Goal: Navigation & Orientation: Find specific page/section

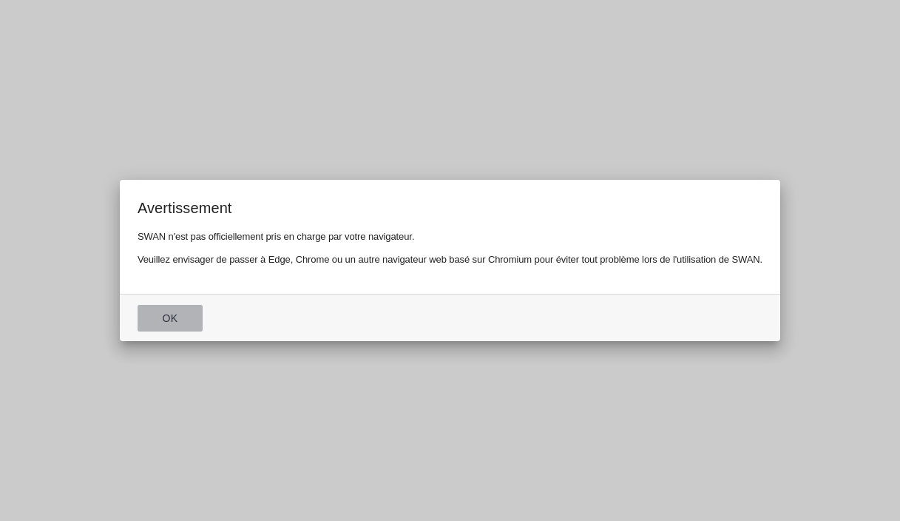
click at [168, 320] on button "Ok" at bounding box center [170, 318] width 65 height 27
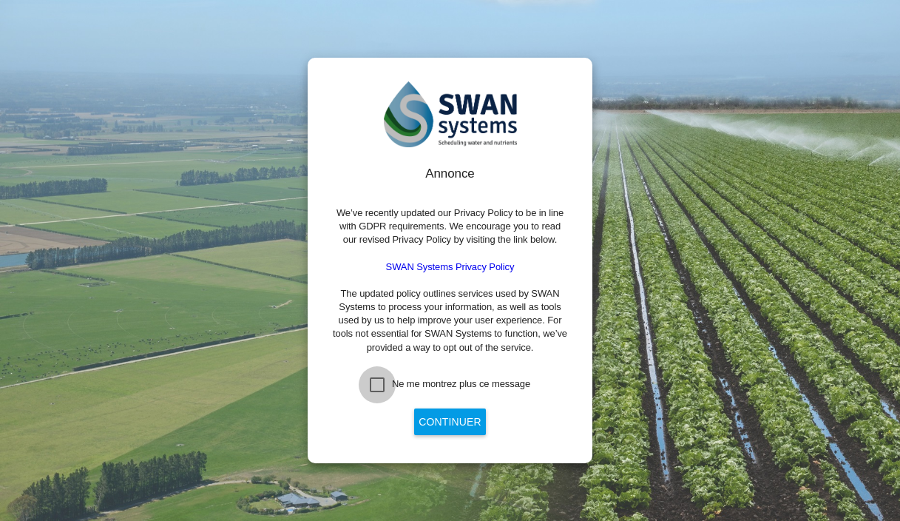
click at [385, 381] on div "Ne me montrez plus ce message" at bounding box center [377, 384] width 15 height 15
click at [447, 415] on button "Continuer" at bounding box center [449, 421] width 71 height 27
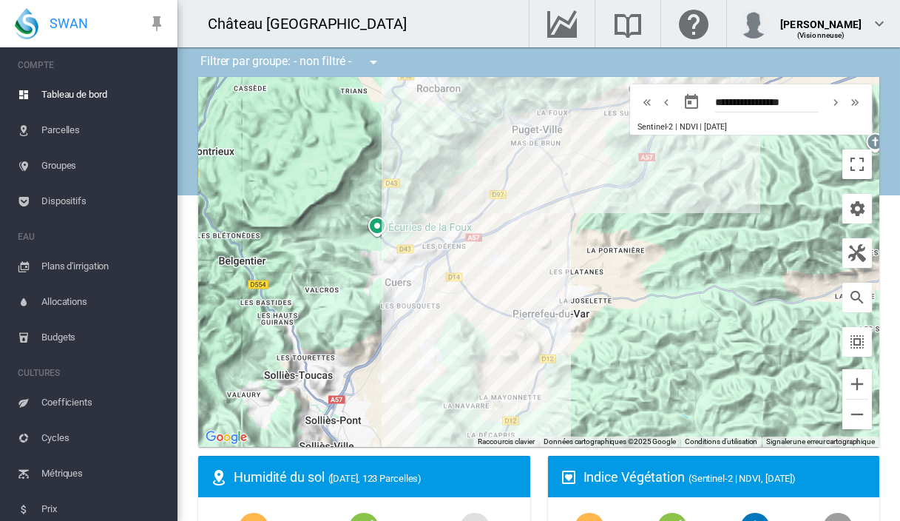
click at [433, 16] on div "Château [GEOGRAPHIC_DATA]" at bounding box center [342, 23] width 328 height 47
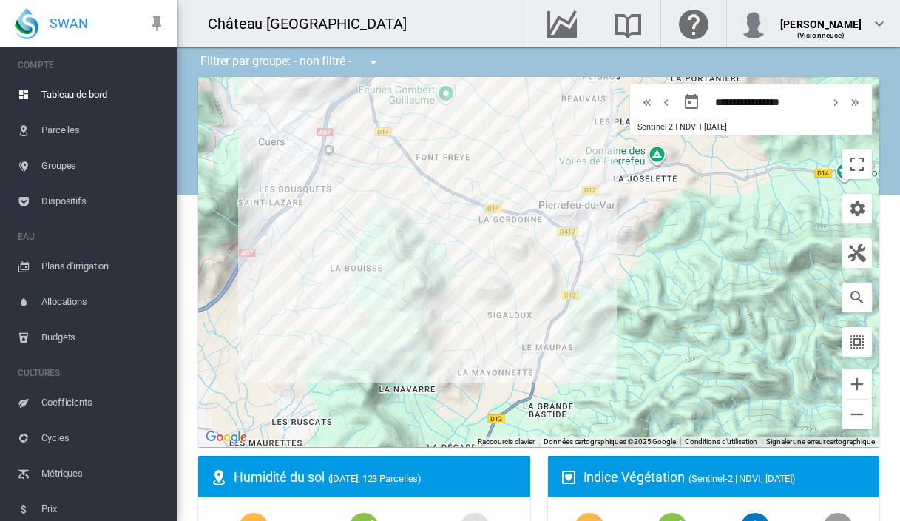
drag, startPoint x: 612, startPoint y: 334, endPoint x: 525, endPoint y: 92, distance: 257.8
click at [525, 92] on div at bounding box center [538, 262] width 681 height 370
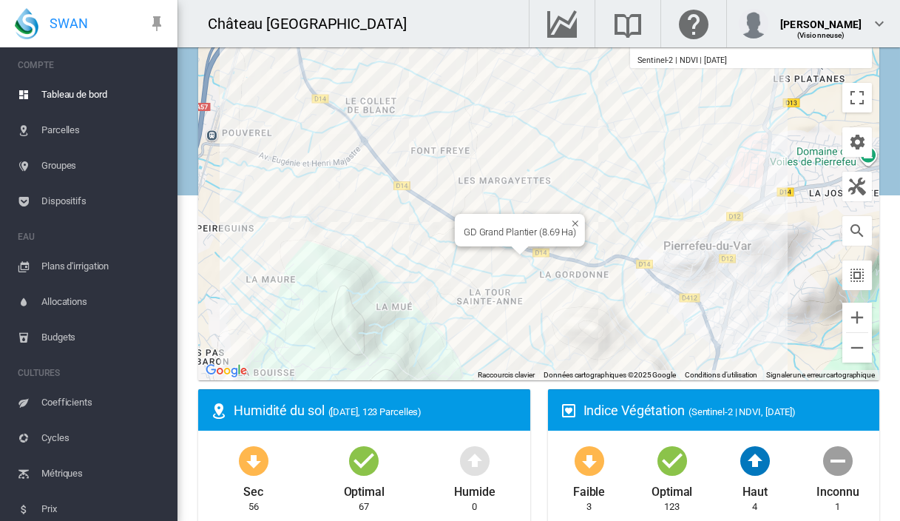
scroll to position [68, 0]
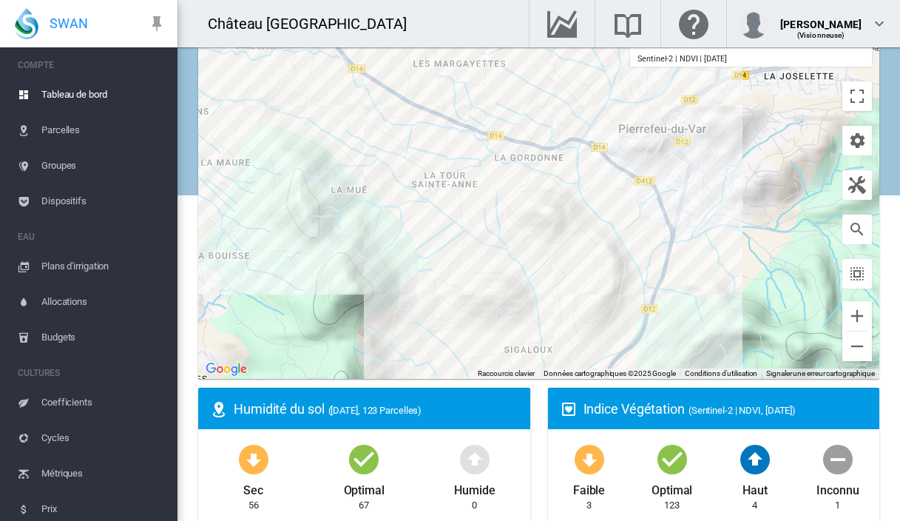
drag, startPoint x: 685, startPoint y: 283, endPoint x: 639, endPoint y: 166, distance: 126.2
click at [639, 166] on div at bounding box center [538, 194] width 681 height 370
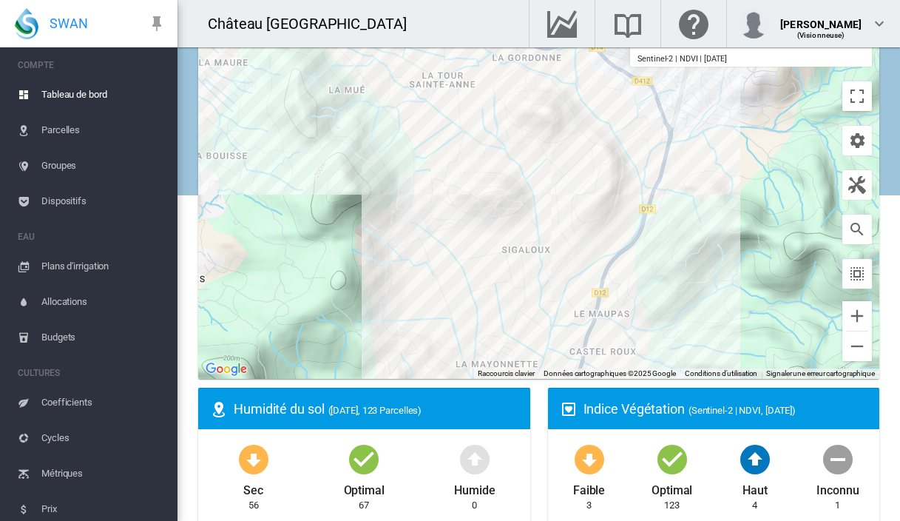
drag, startPoint x: 680, startPoint y: 231, endPoint x: 678, endPoint y: 129, distance: 102.1
click at [678, 129] on div at bounding box center [538, 194] width 681 height 370
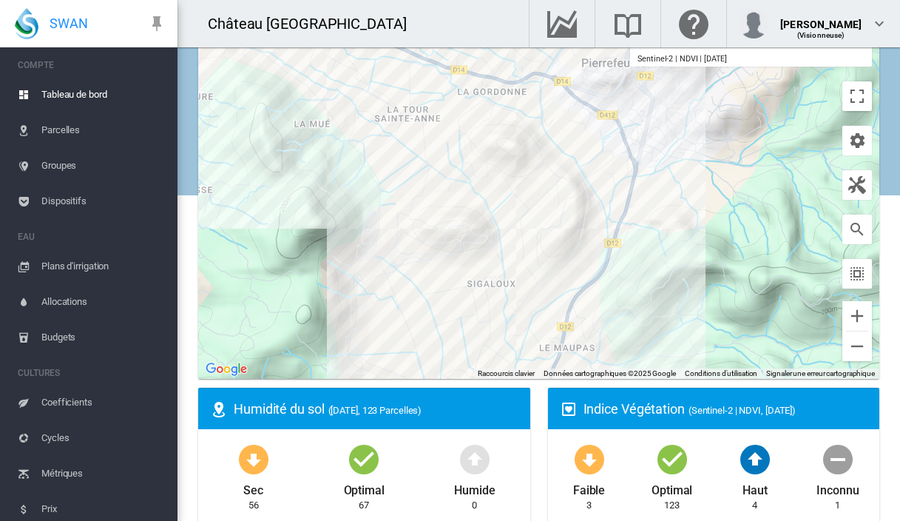
drag, startPoint x: 506, startPoint y: 281, endPoint x: 468, endPoint y: 317, distance: 51.8
click at [468, 317] on div at bounding box center [538, 194] width 681 height 370
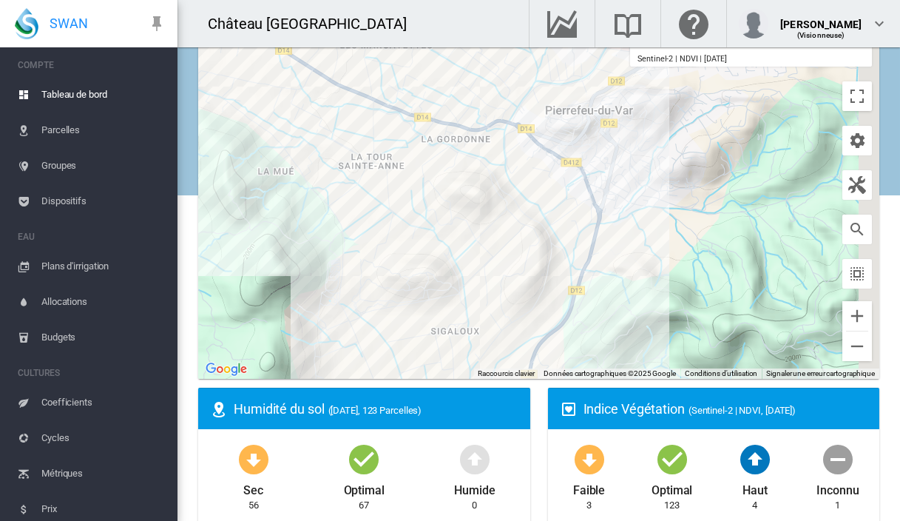
drag, startPoint x: 777, startPoint y: 209, endPoint x: 716, endPoint y: 312, distance: 119.4
click at [716, 312] on div at bounding box center [538, 194] width 681 height 370
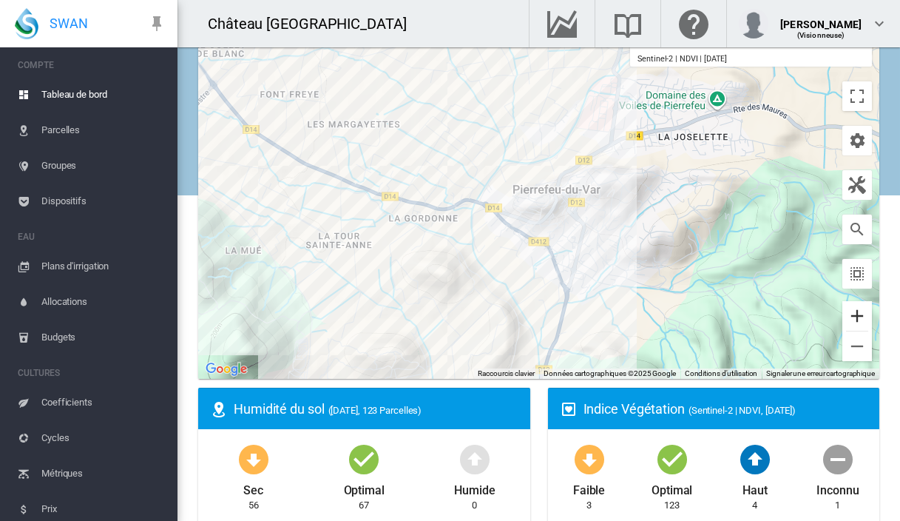
click at [859, 318] on button "Zoom avant" at bounding box center [857, 316] width 30 height 30
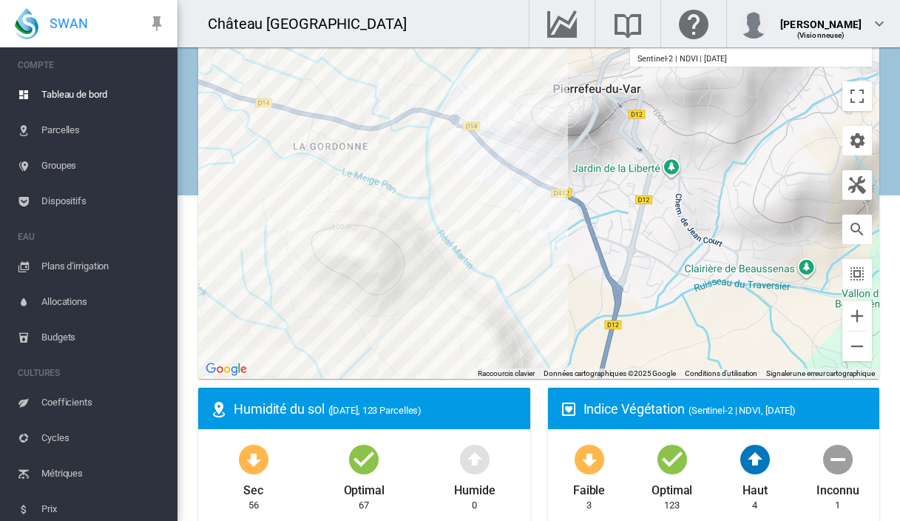
drag, startPoint x: 615, startPoint y: 327, endPoint x: 645, endPoint y: 196, distance: 134.4
click at [645, 196] on div at bounding box center [538, 194] width 681 height 370
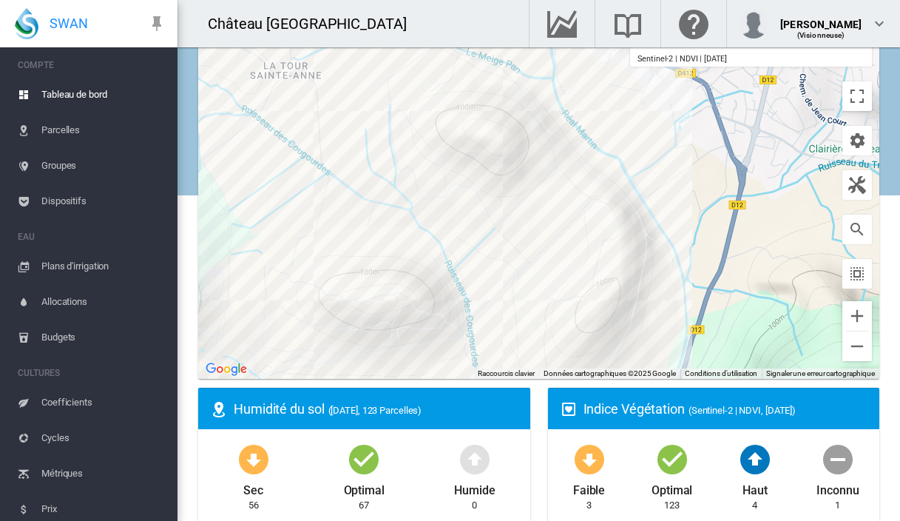
drag, startPoint x: 583, startPoint y: 266, endPoint x: 701, endPoint y: 177, distance: 147.9
click at [701, 177] on div at bounding box center [538, 194] width 681 height 370
click at [511, 197] on div "GD Bouffiere (2.888 Ha)" at bounding box center [495, 194] width 97 height 11
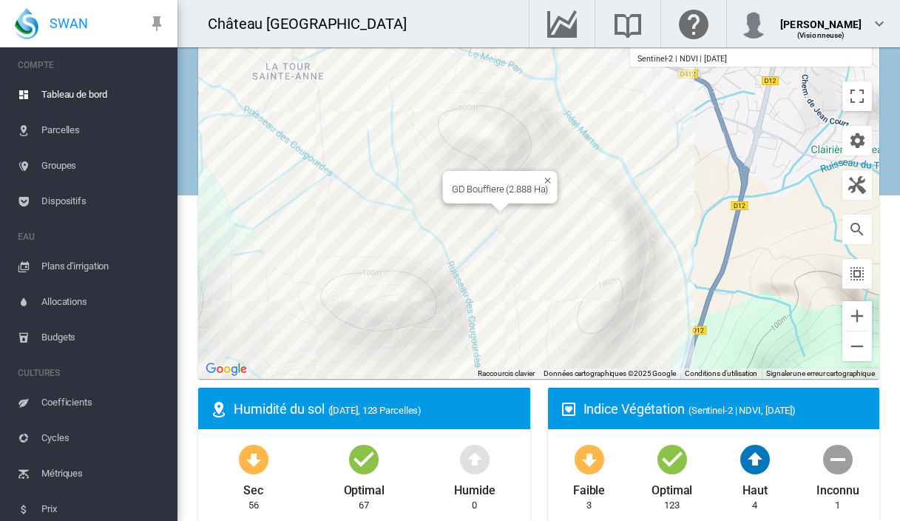
click at [499, 214] on div "GD Bouffiere (2.888 Ha)" at bounding box center [538, 194] width 681 height 370
click at [499, 214] on div at bounding box center [538, 194] width 681 height 370
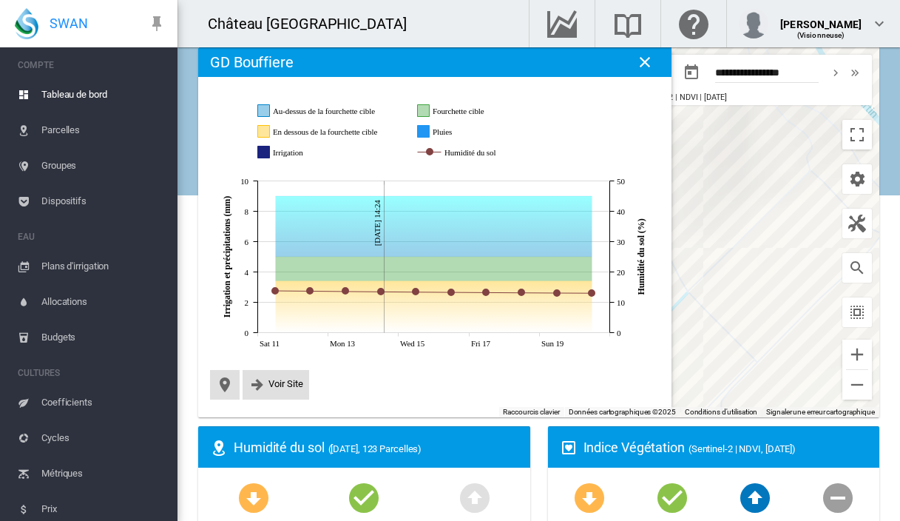
scroll to position [21, 0]
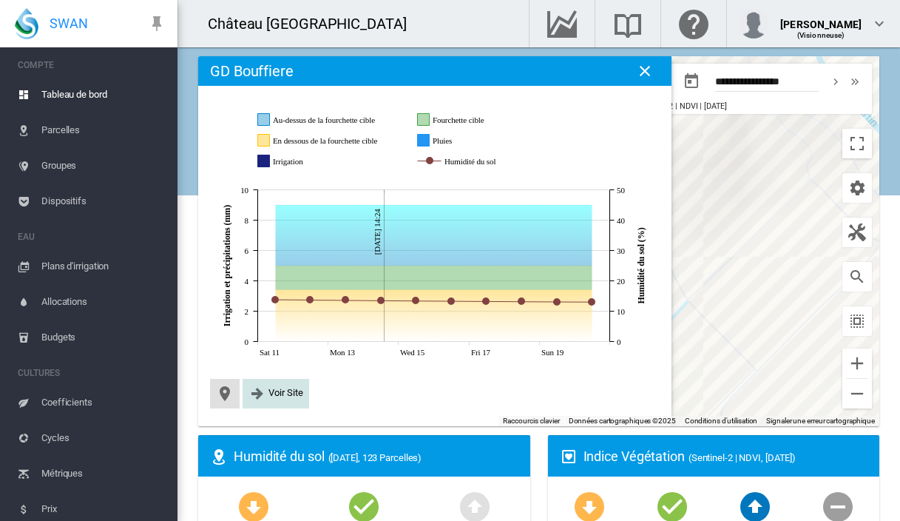
click at [280, 391] on span "Voir Site" at bounding box center [285, 392] width 35 height 11
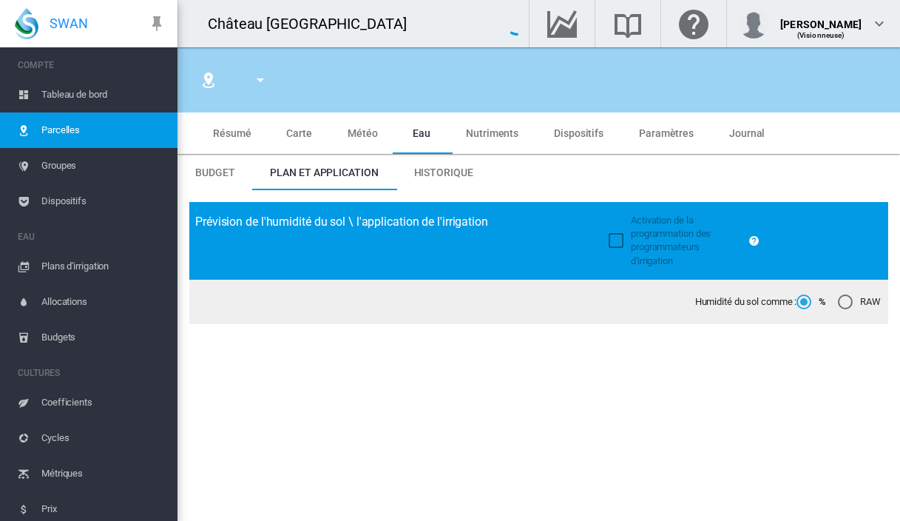
type input "****"
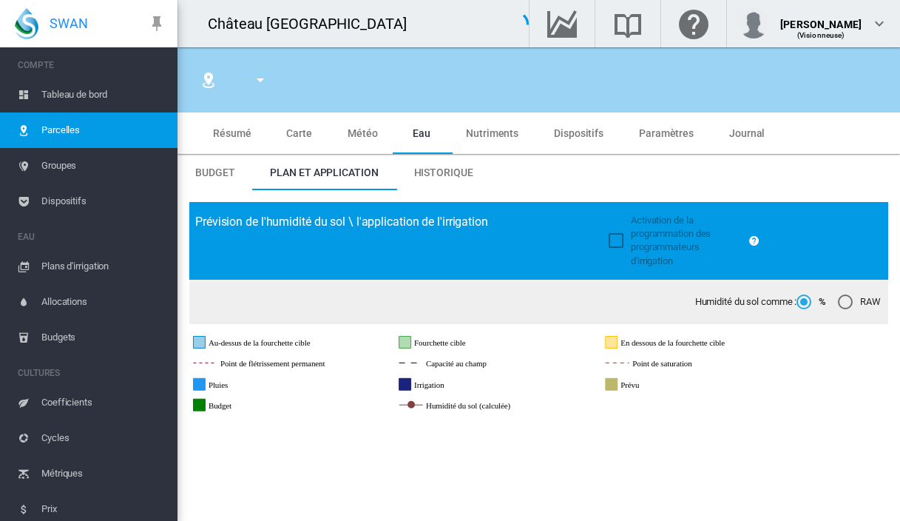
type input "**********"
type input "********"
type input "*******"
type input "**"
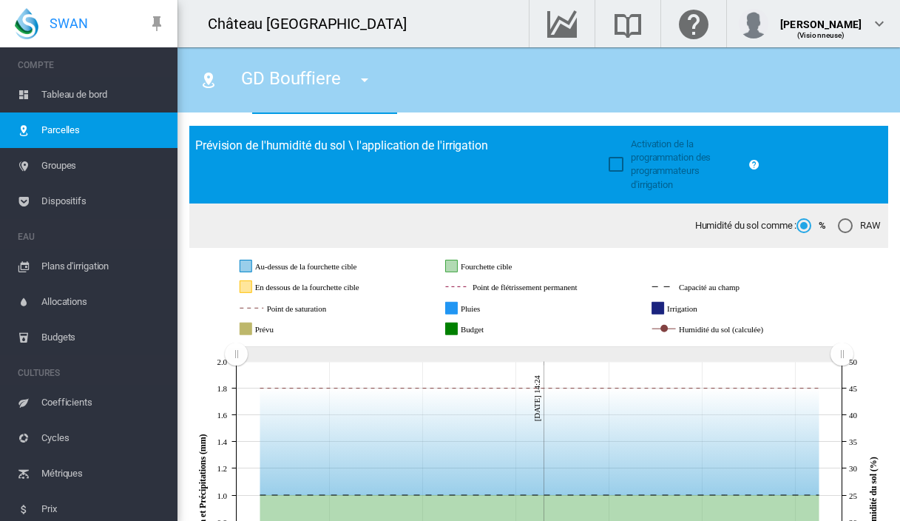
scroll to position [79, 0]
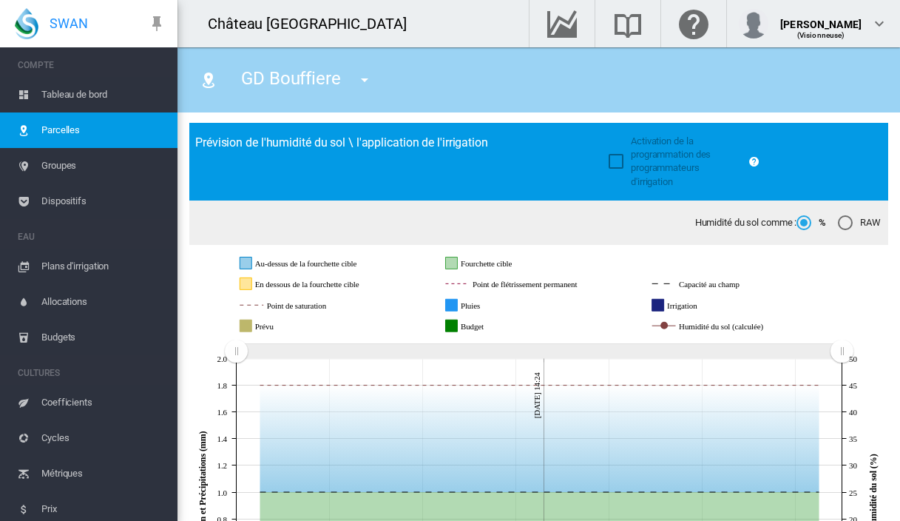
drag, startPoint x: 233, startPoint y: 351, endPoint x: 124, endPoint y: 351, distance: 108.7
click at [124, 351] on div "SWAN COMPTE Tableau de bord [GEOGRAPHIC_DATA] Groupes Dispositifs EAU Plans d'i…" at bounding box center [450, 260] width 900 height 521
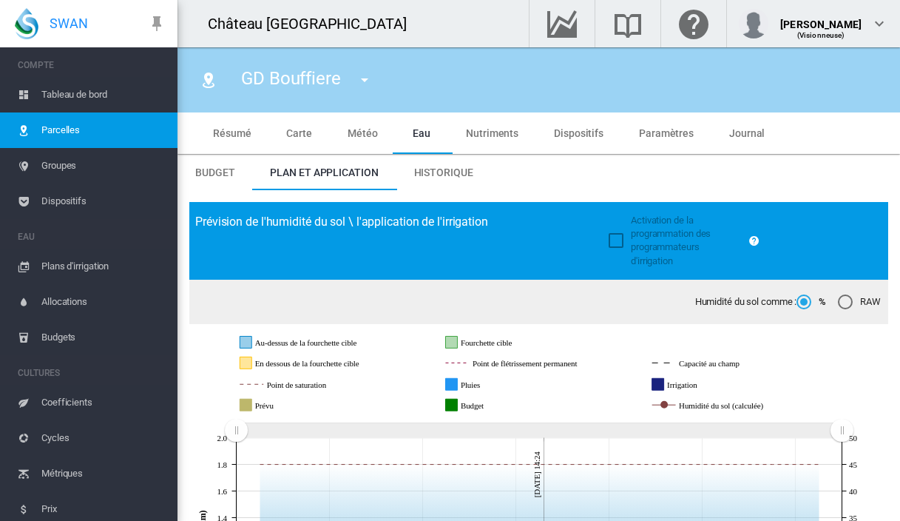
scroll to position [0, 0]
click at [428, 175] on span "Historique" at bounding box center [443, 172] width 59 height 12
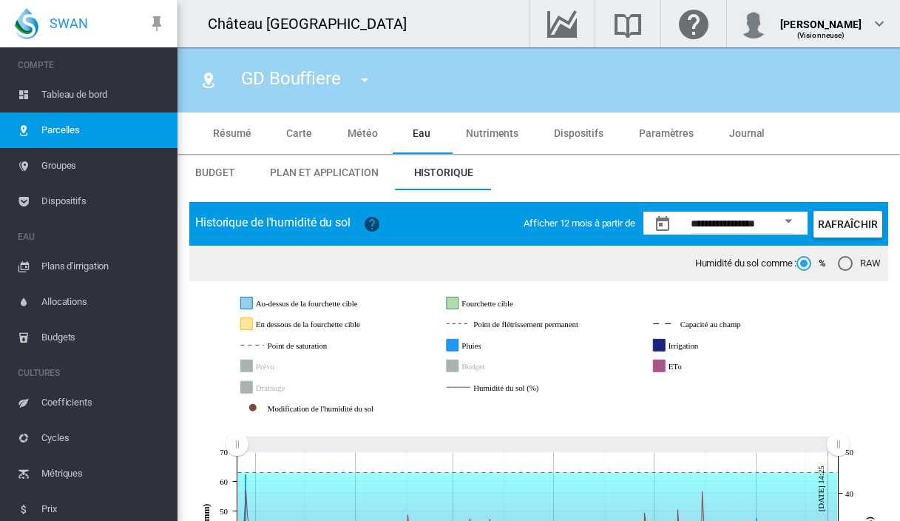
click at [785, 225] on button "Open calendar" at bounding box center [788, 221] width 27 height 27
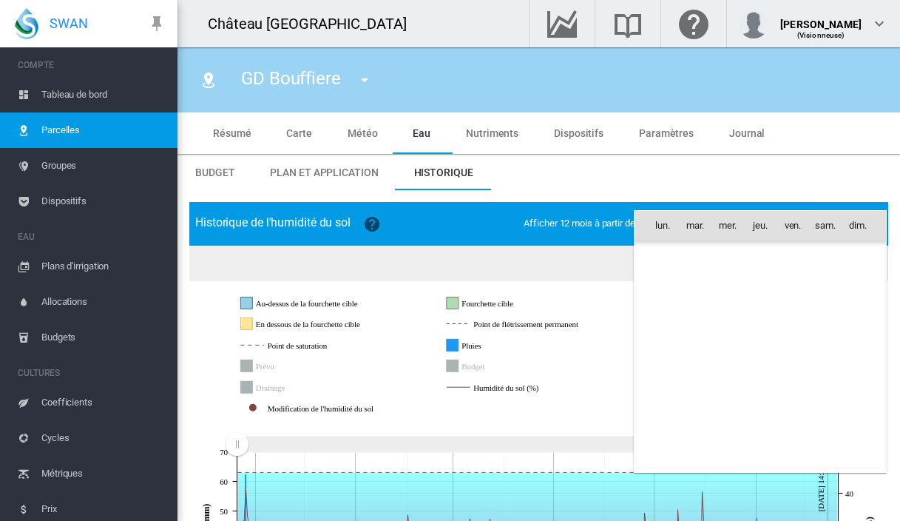
scroll to position [34691, 0]
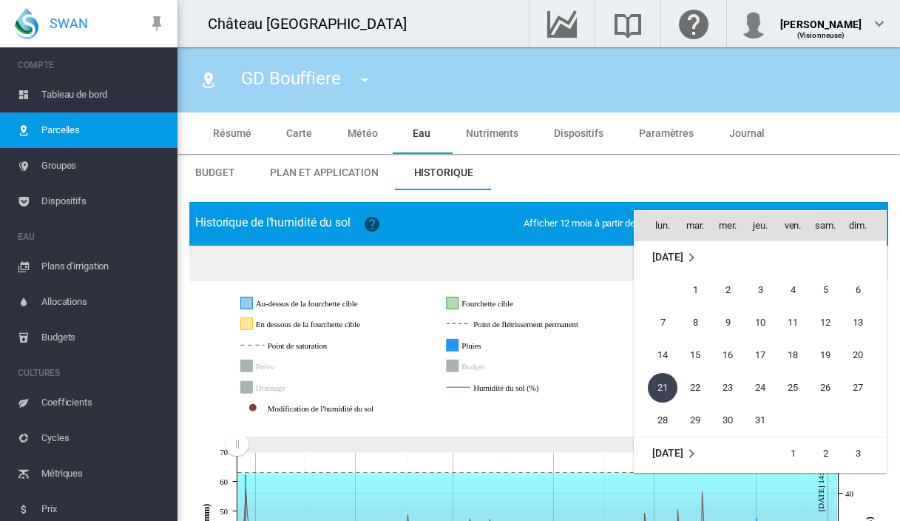
click at [598, 219] on div at bounding box center [450, 260] width 900 height 521
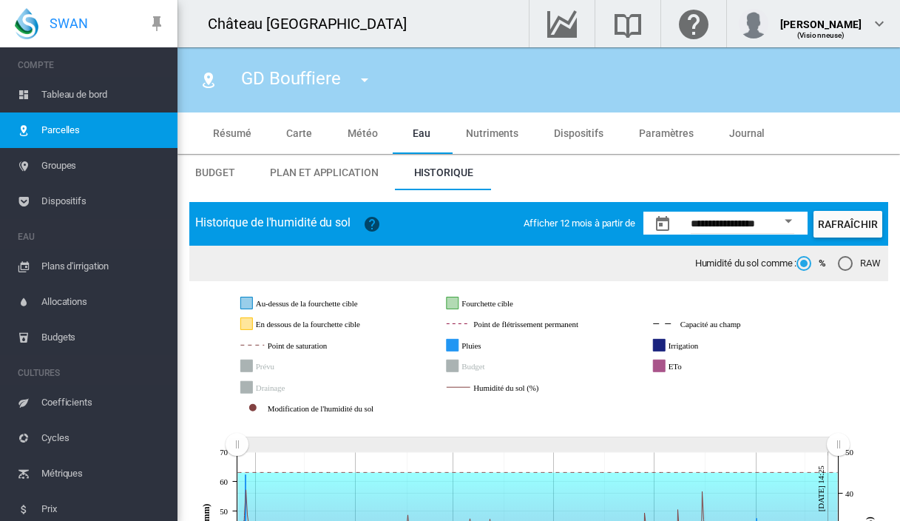
click at [794, 222] on button "Open calendar" at bounding box center [788, 221] width 27 height 27
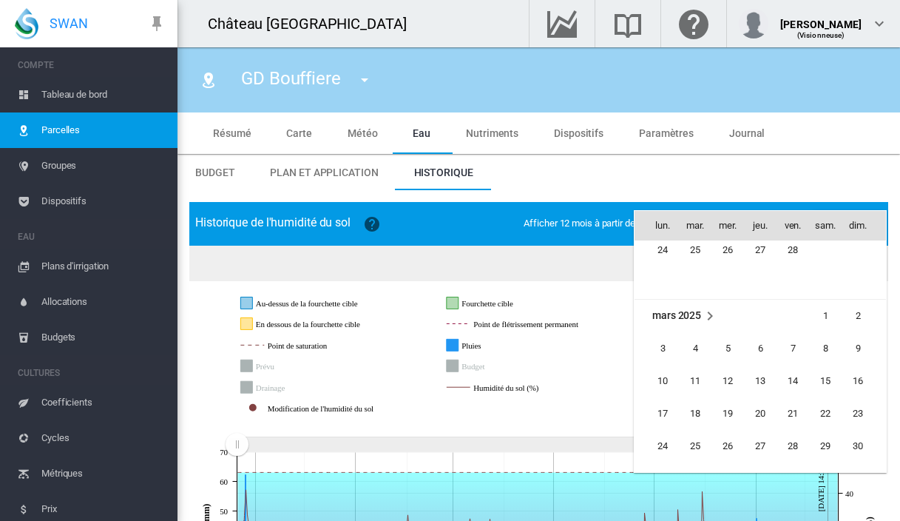
scroll to position [35614, 0]
click at [820, 314] on span "1" at bounding box center [826, 315] width 30 height 30
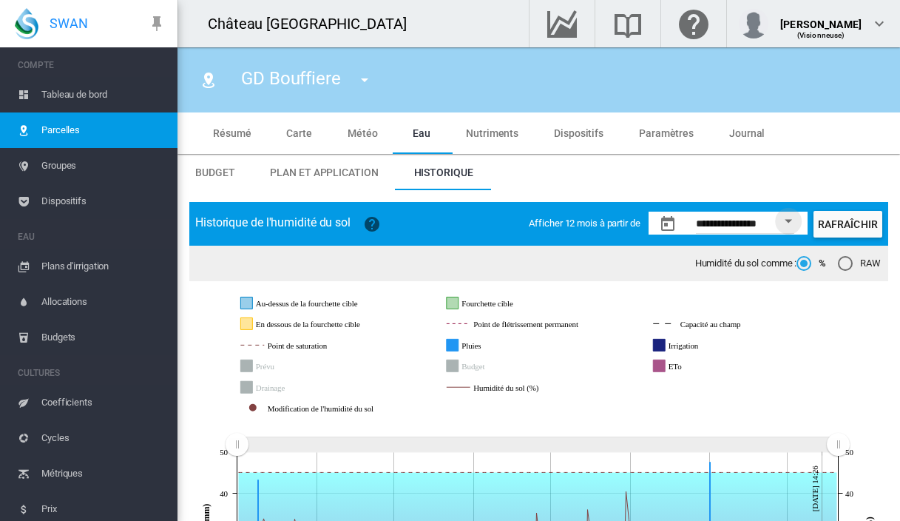
scroll to position [0, 0]
click at [792, 220] on div "Open calendar" at bounding box center [788, 222] width 7 height 4
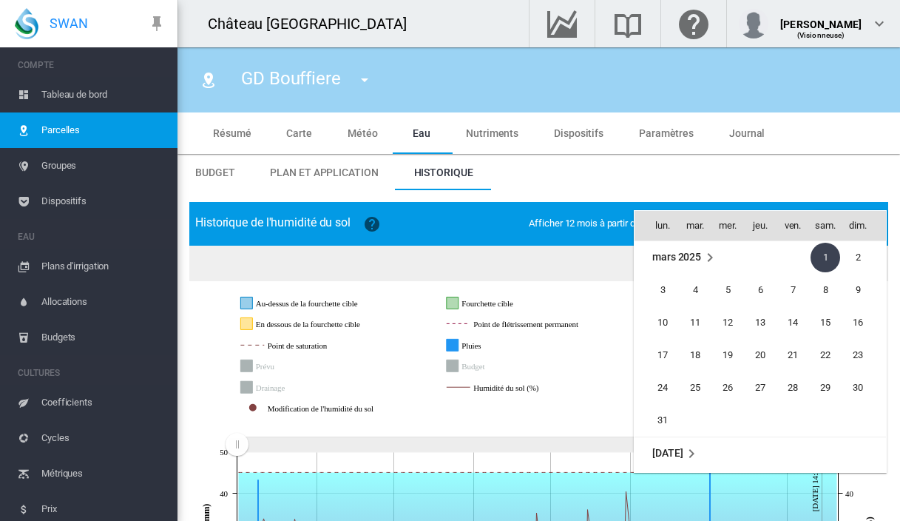
scroll to position [35670, 0]
click at [675, 258] on span "mars 2025" at bounding box center [676, 258] width 49 height 12
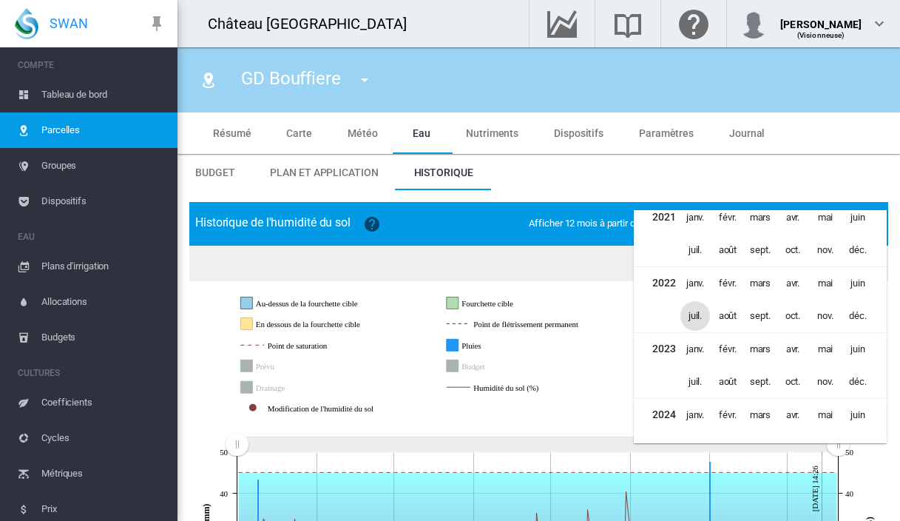
scroll to position [767, 0]
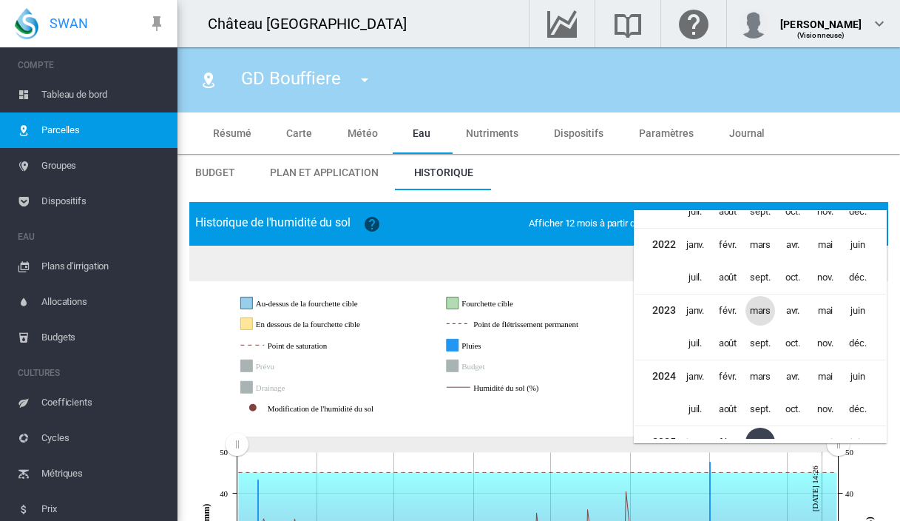
click at [772, 313] on span "mars" at bounding box center [761, 311] width 30 height 30
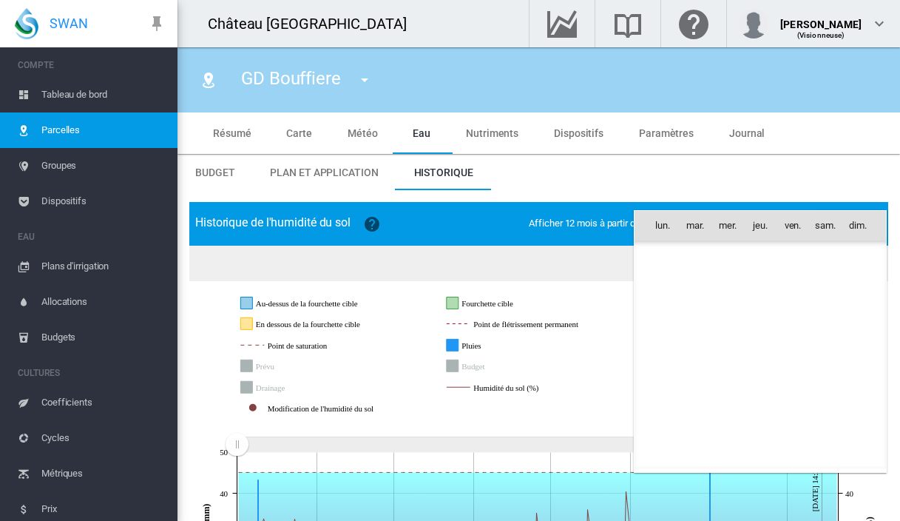
scroll to position [30967, 0]
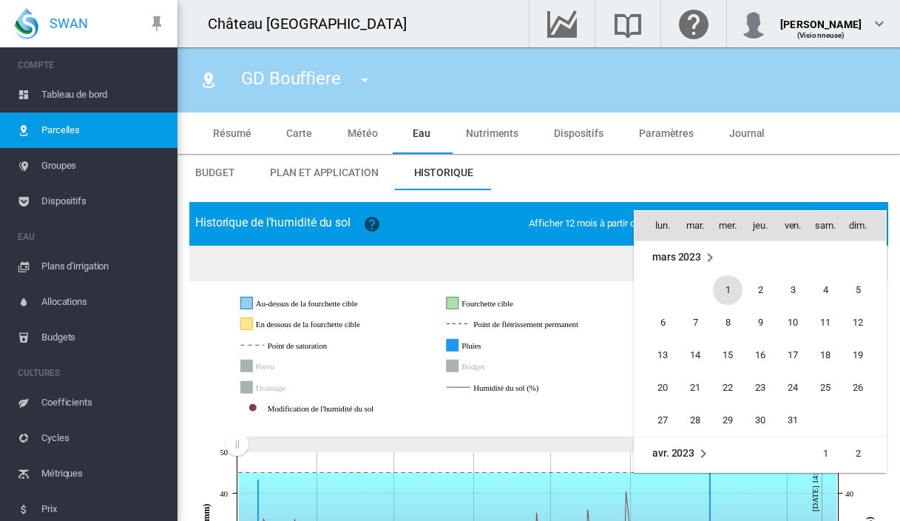
click at [722, 293] on span "1" at bounding box center [728, 290] width 30 height 30
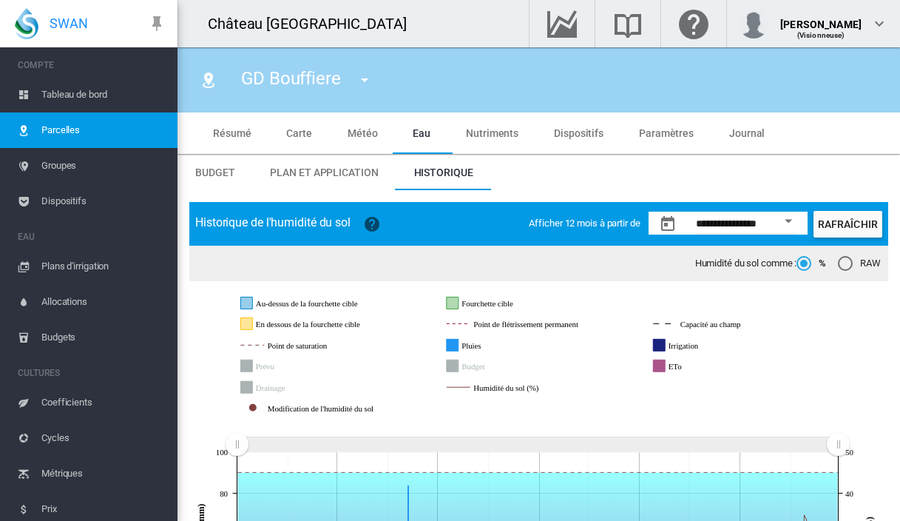
scroll to position [0, 0]
click at [785, 216] on button "Open calendar" at bounding box center [788, 221] width 27 height 27
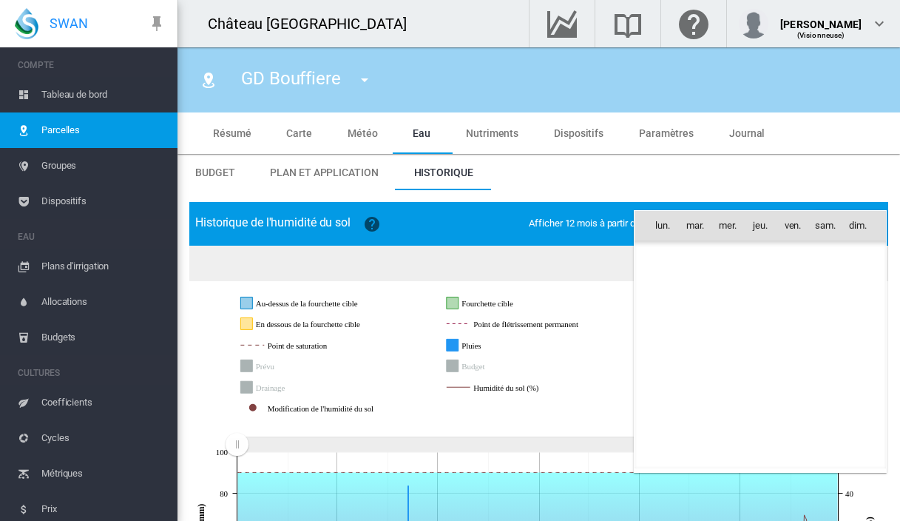
scroll to position [30967, 0]
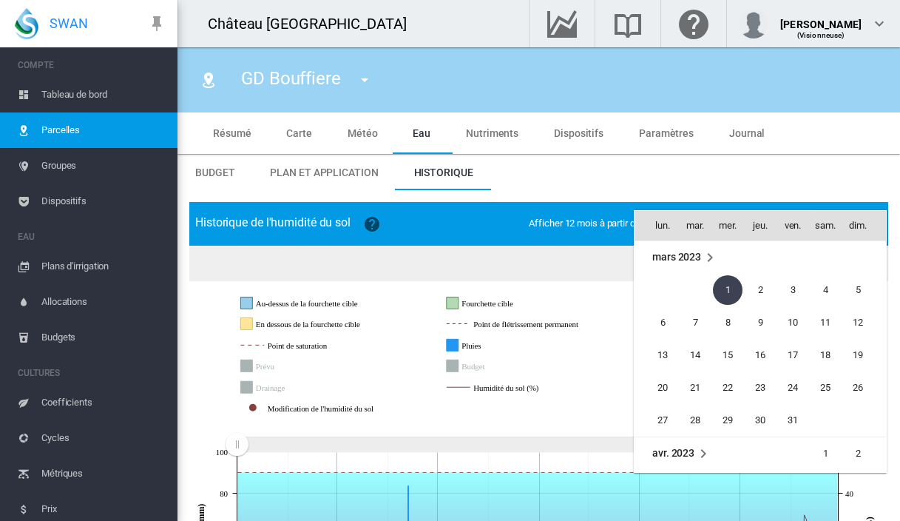
click at [688, 247] on td "mars 2023" at bounding box center [760, 257] width 251 height 33
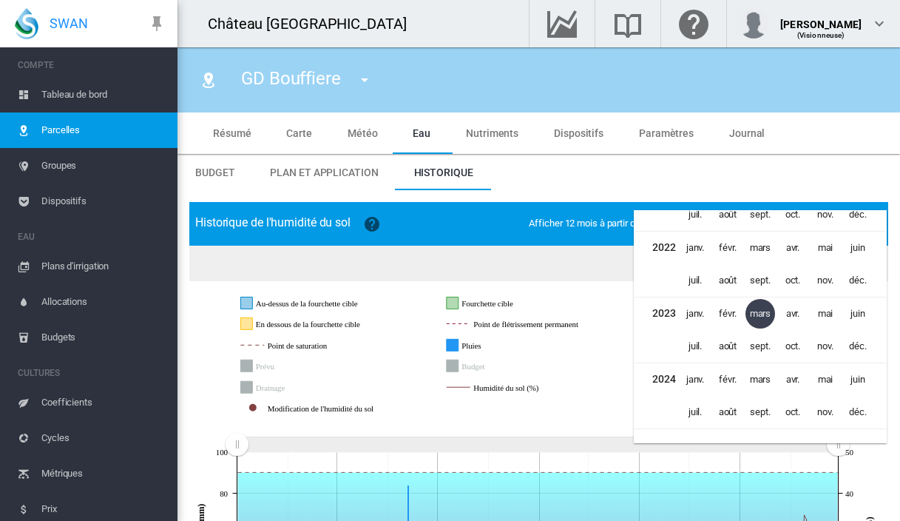
scroll to position [748, 0]
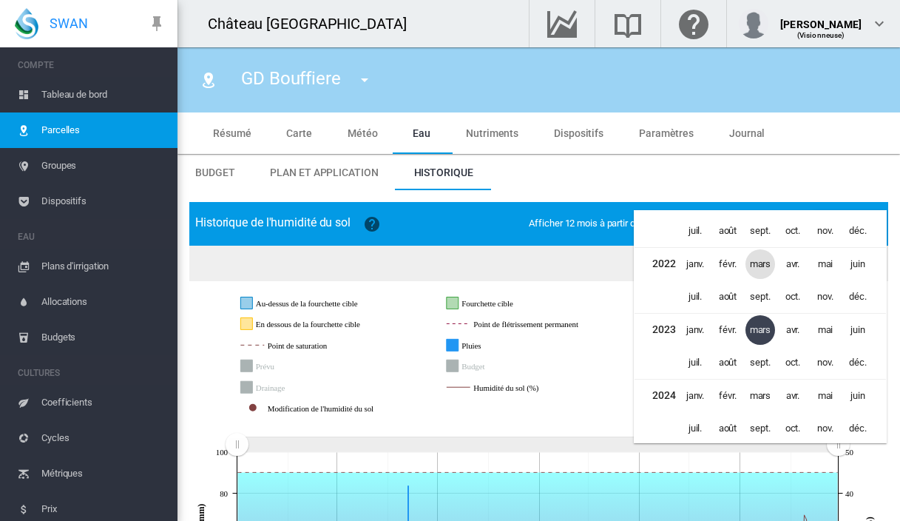
click at [763, 261] on span "mars" at bounding box center [761, 264] width 30 height 30
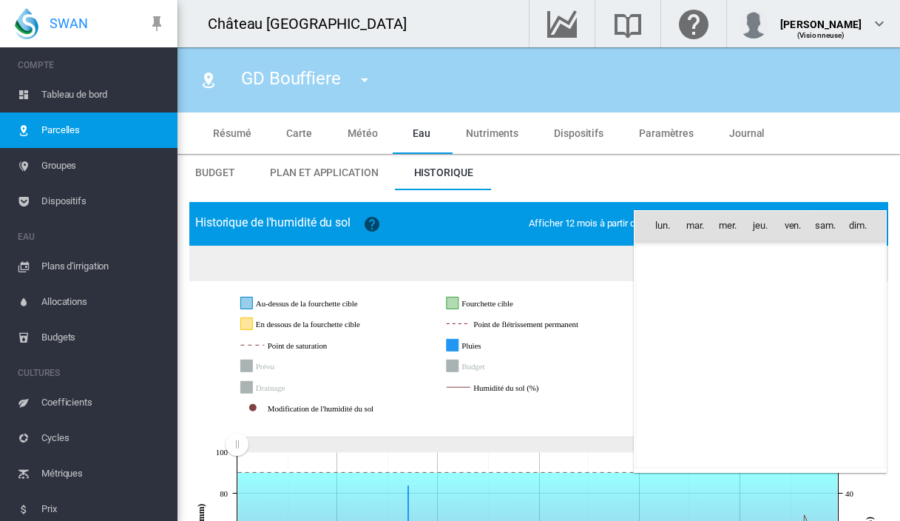
scroll to position [28615, 0]
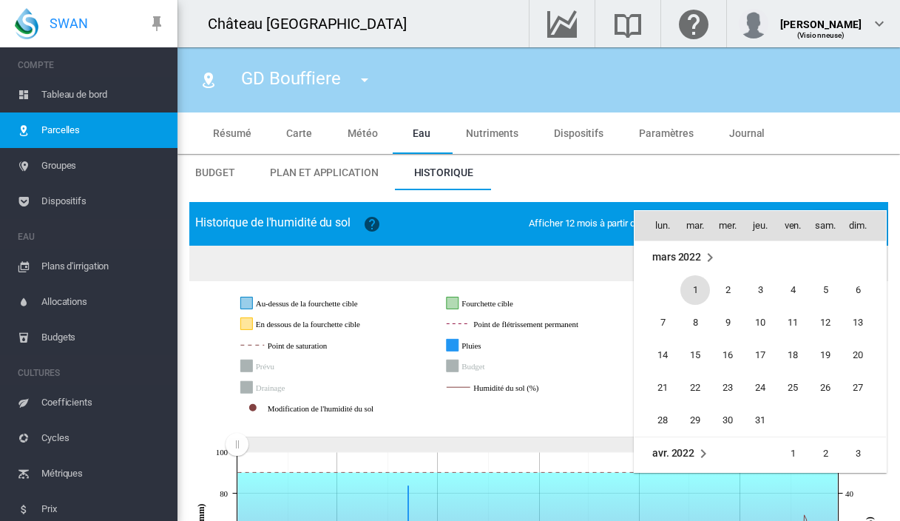
click at [689, 284] on span "1" at bounding box center [695, 290] width 30 height 30
type input "**********"
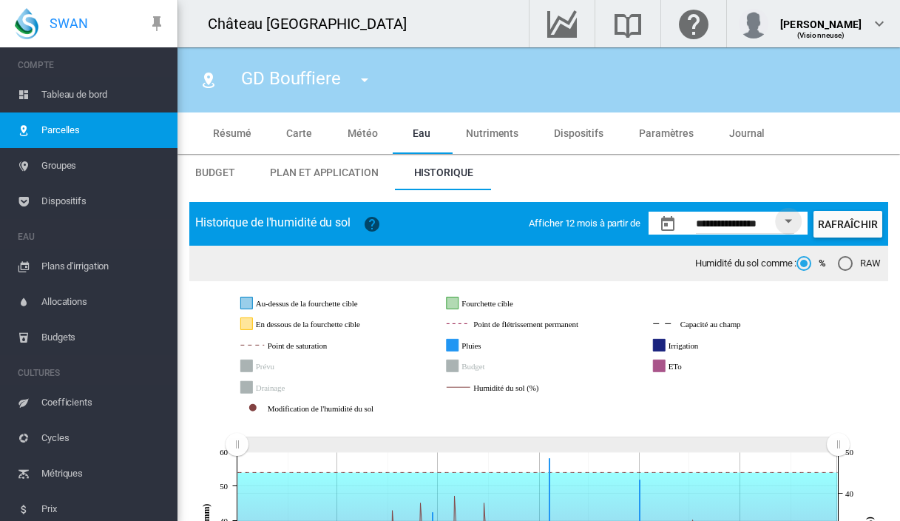
scroll to position [0, 0]
click at [195, 176] on span "Budget" at bounding box center [214, 172] width 39 height 12
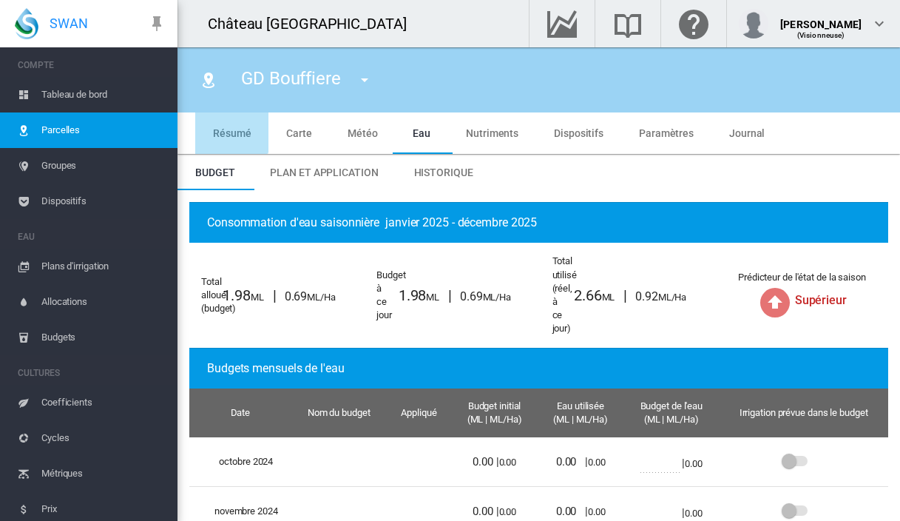
click at [231, 128] on span "Résumé" at bounding box center [232, 133] width 38 height 12
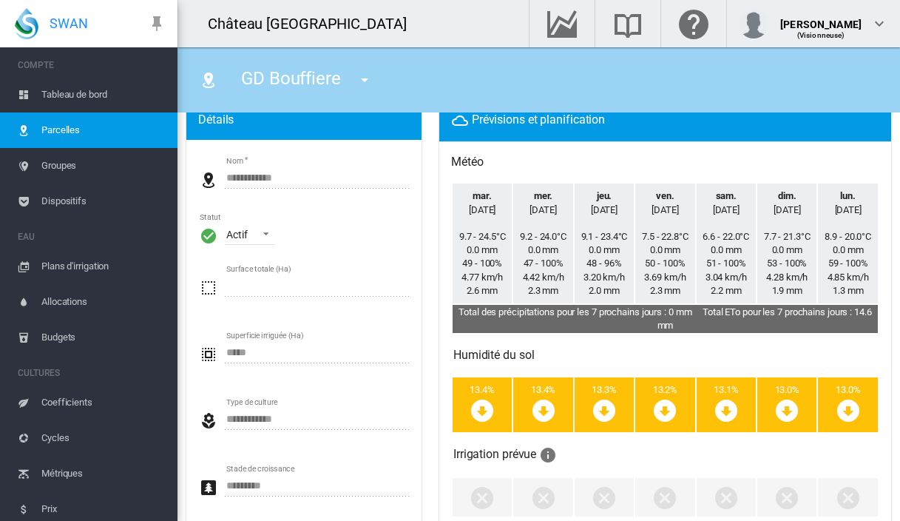
scroll to position [29, 0]
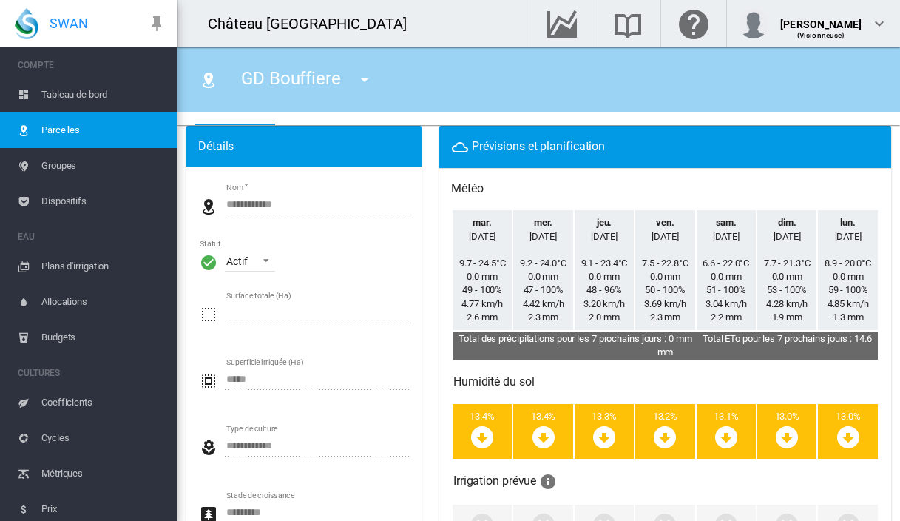
click at [439, 167] on div "Prévisions et planification" at bounding box center [665, 147] width 452 height 42
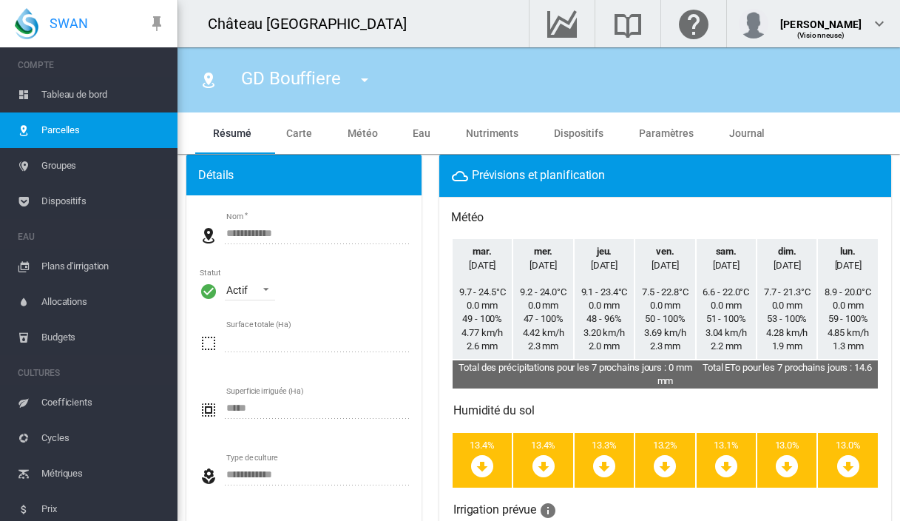
scroll to position [0, 0]
click at [294, 124] on md-tab-item "Carte" at bounding box center [298, 132] width 61 height 41
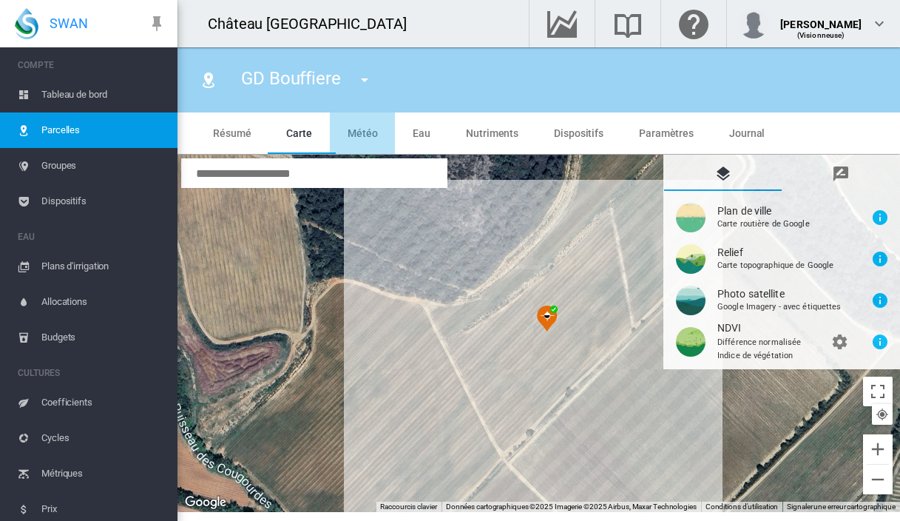
click at [368, 135] on span "Météo" at bounding box center [363, 133] width 30 height 12
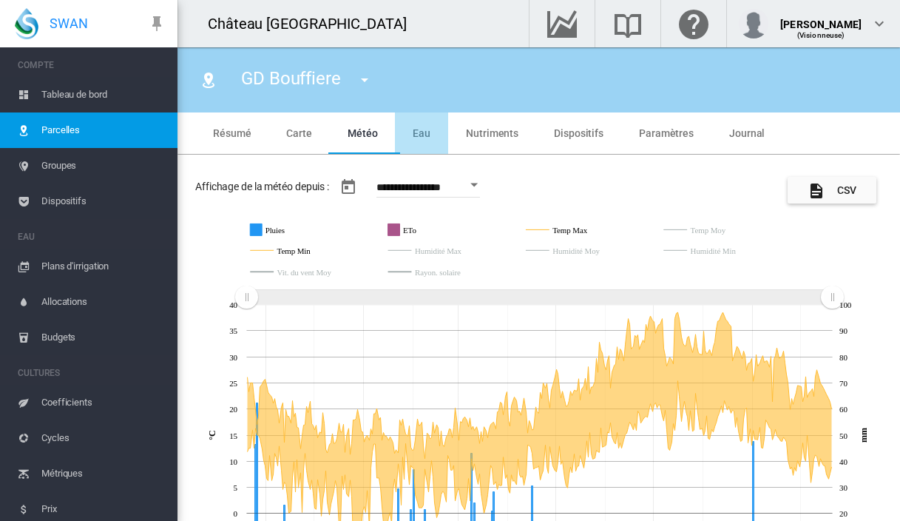
click at [429, 133] on md-tab-item "Eau" at bounding box center [421, 132] width 53 height 41
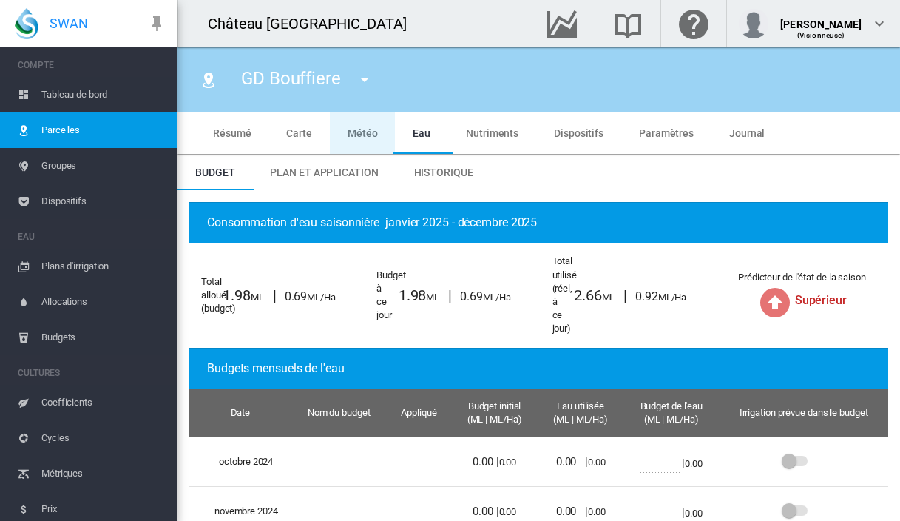
click at [348, 135] on span "Météo" at bounding box center [363, 133] width 30 height 12
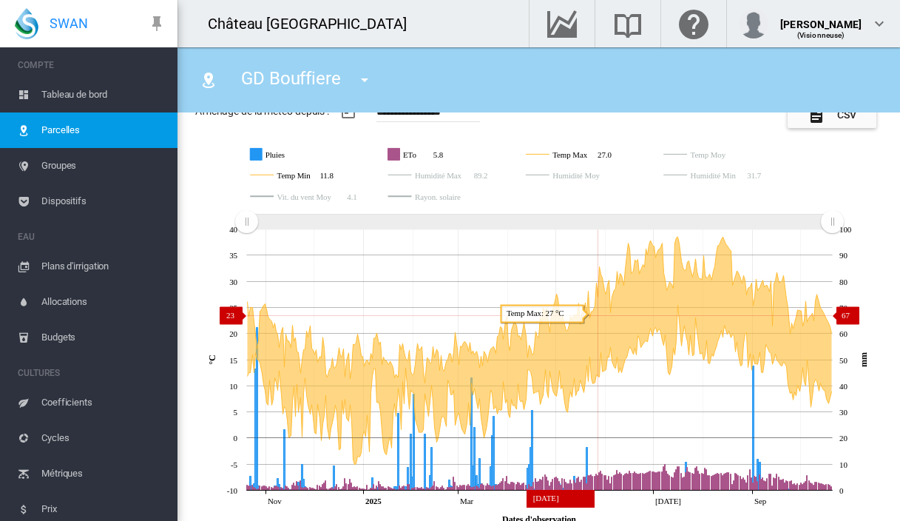
scroll to position [79, 0]
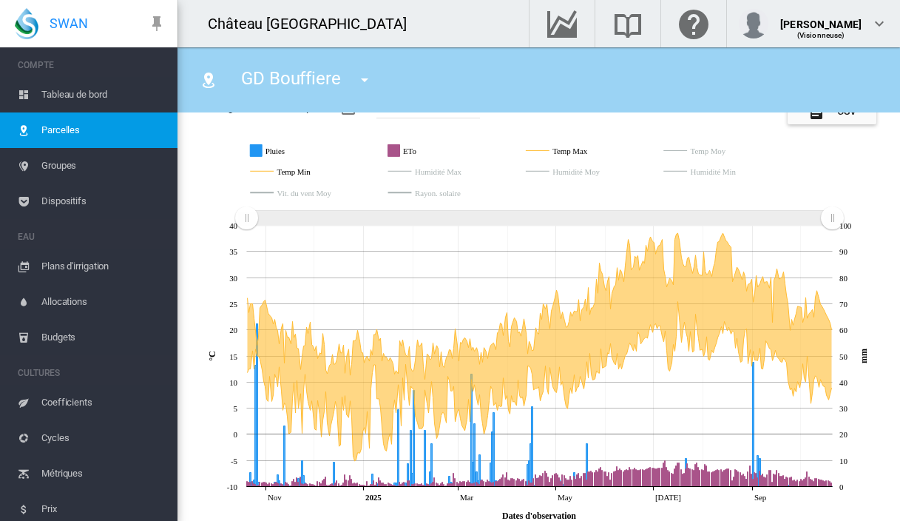
click at [50, 263] on span "Plans d'irrigation" at bounding box center [103, 267] width 124 height 36
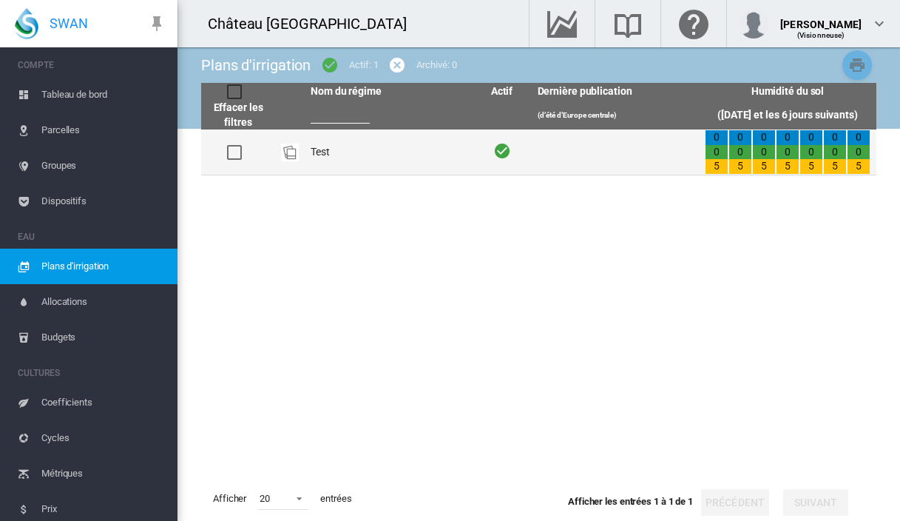
click at [316, 149] on td "Test" at bounding box center [389, 151] width 168 height 45
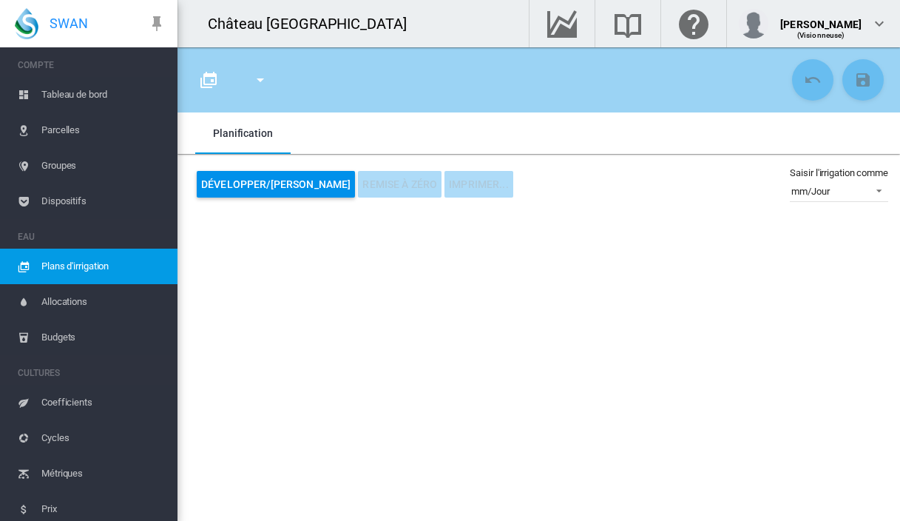
click at [114, 301] on span "Allocations" at bounding box center [103, 302] width 124 height 36
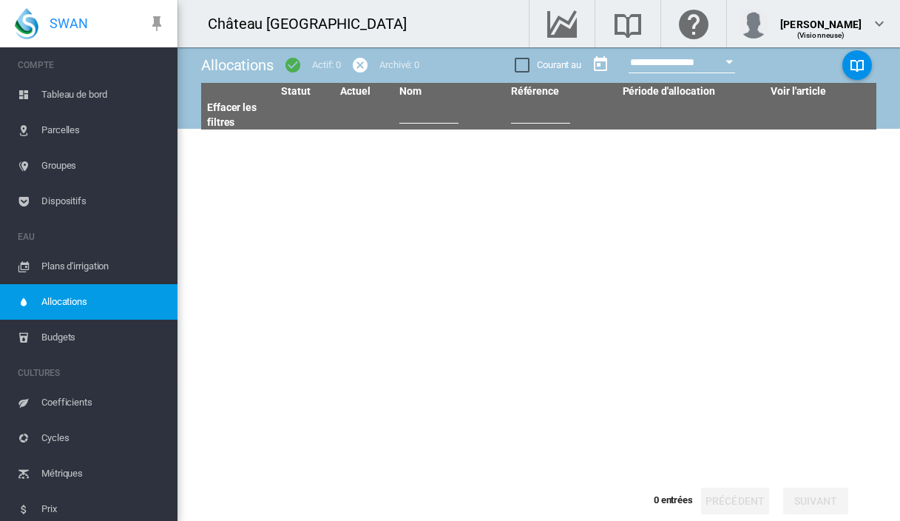
click at [50, 338] on span "Budgets" at bounding box center [103, 338] width 124 height 36
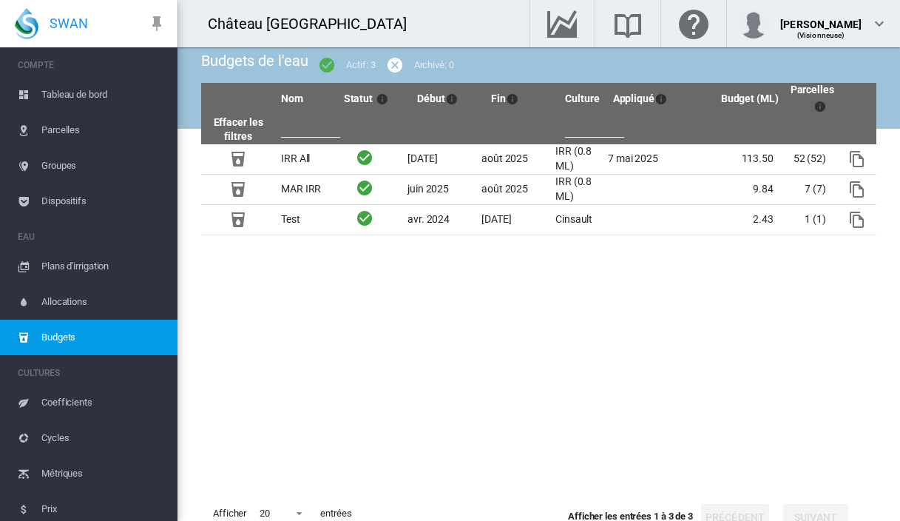
click at [61, 258] on span "Plans d'irrigation" at bounding box center [103, 267] width 124 height 36
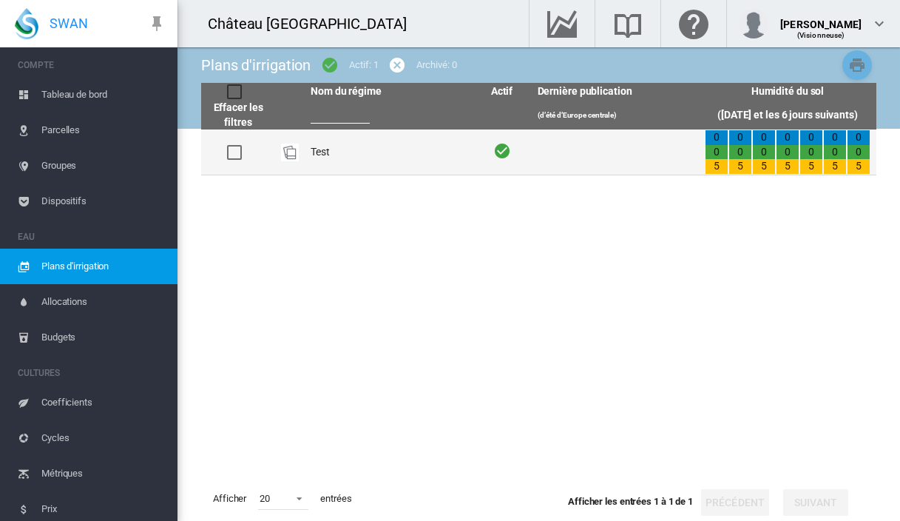
click at [310, 151] on td "Test" at bounding box center [389, 151] width 168 height 45
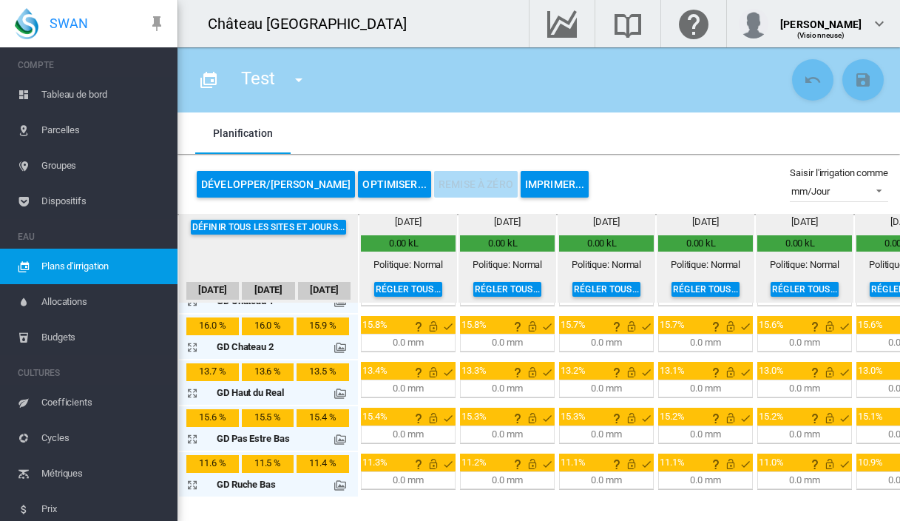
scroll to position [29, 0]
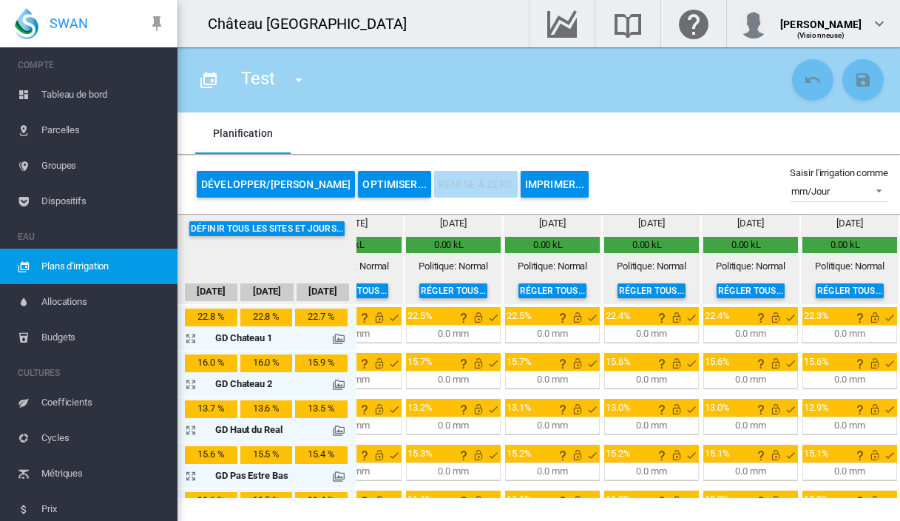
scroll to position [0, 155]
click at [72, 99] on span "Tableau de bord" at bounding box center [103, 95] width 124 height 36
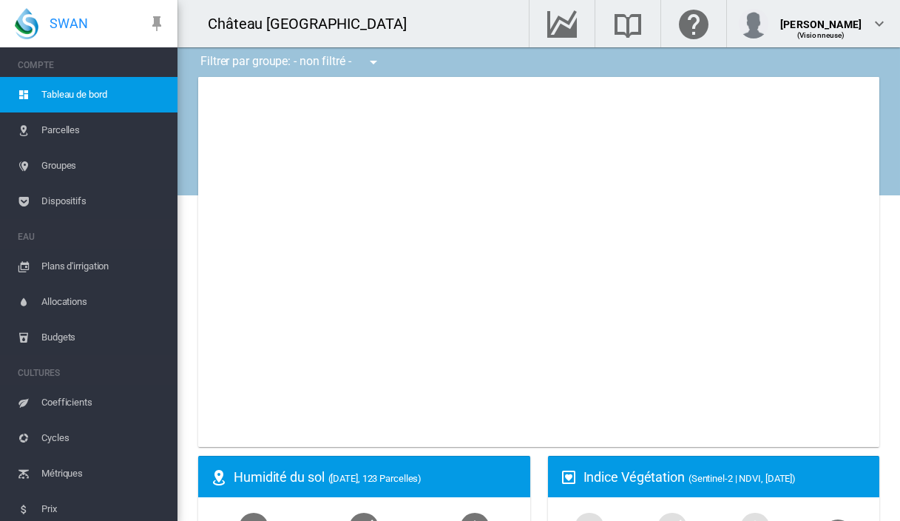
type input "**********"
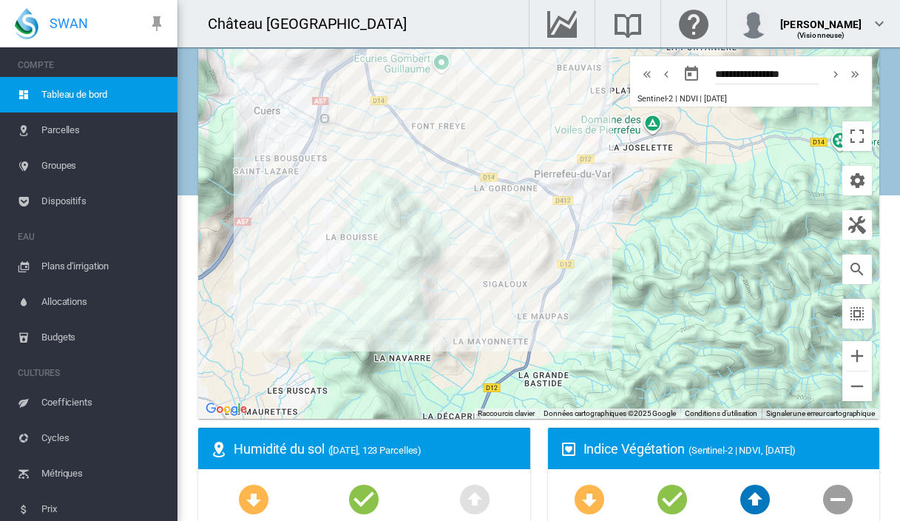
scroll to position [3, 0]
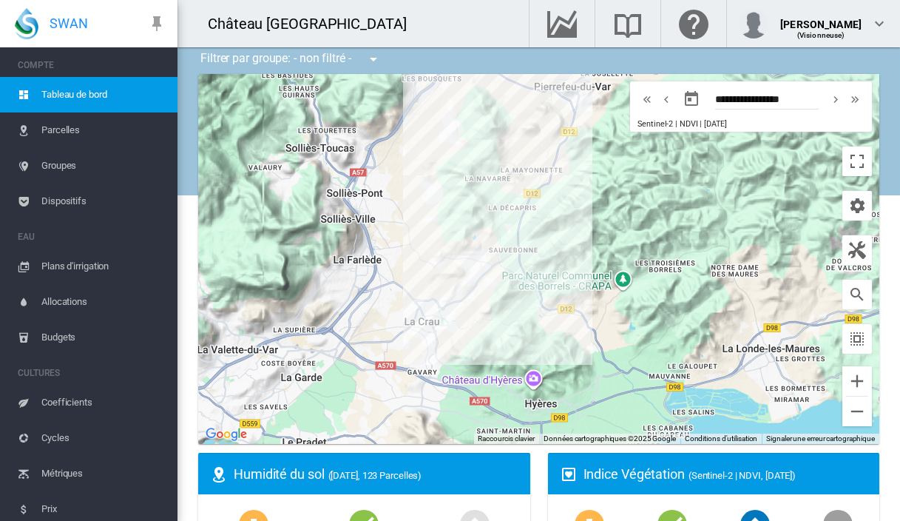
drag, startPoint x: 622, startPoint y: 294, endPoint x: 616, endPoint y: 139, distance: 155.4
click at [616, 139] on div at bounding box center [538, 259] width 681 height 370
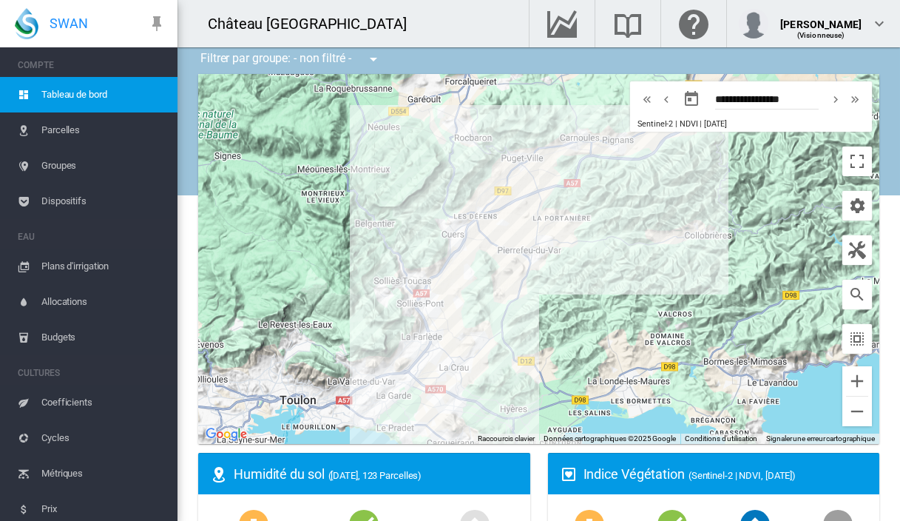
drag, startPoint x: 631, startPoint y: 174, endPoint x: 579, endPoint y: 283, distance: 121.1
click at [579, 283] on div at bounding box center [538, 259] width 681 height 370
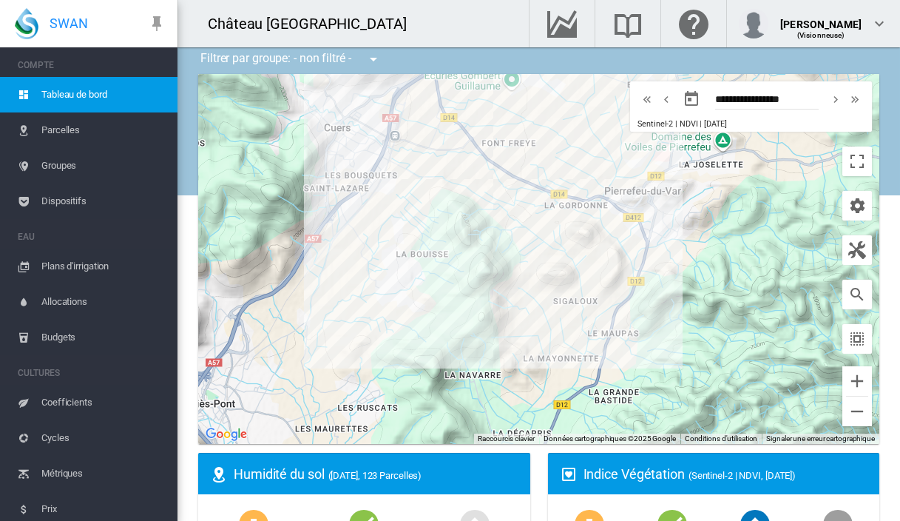
drag, startPoint x: 540, startPoint y: 318, endPoint x: 522, endPoint y: 294, distance: 30.2
click at [522, 294] on div at bounding box center [538, 259] width 681 height 370
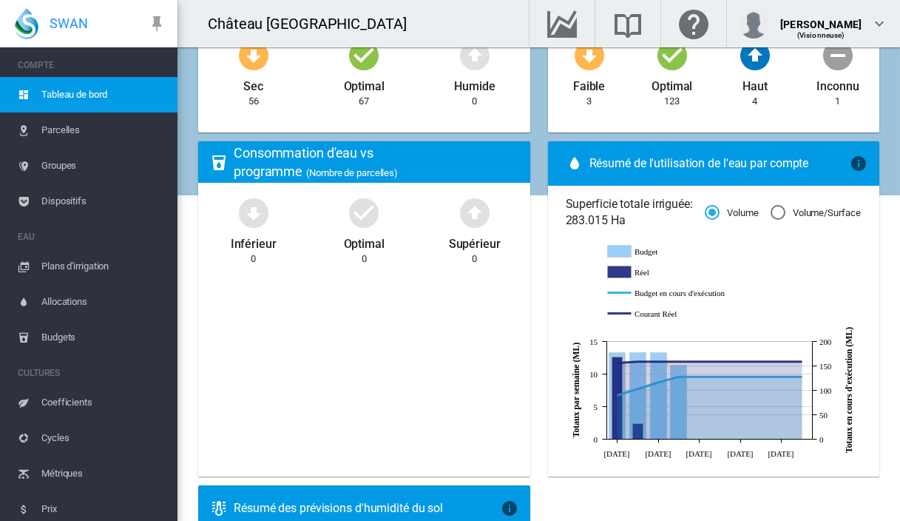
scroll to position [476, 0]
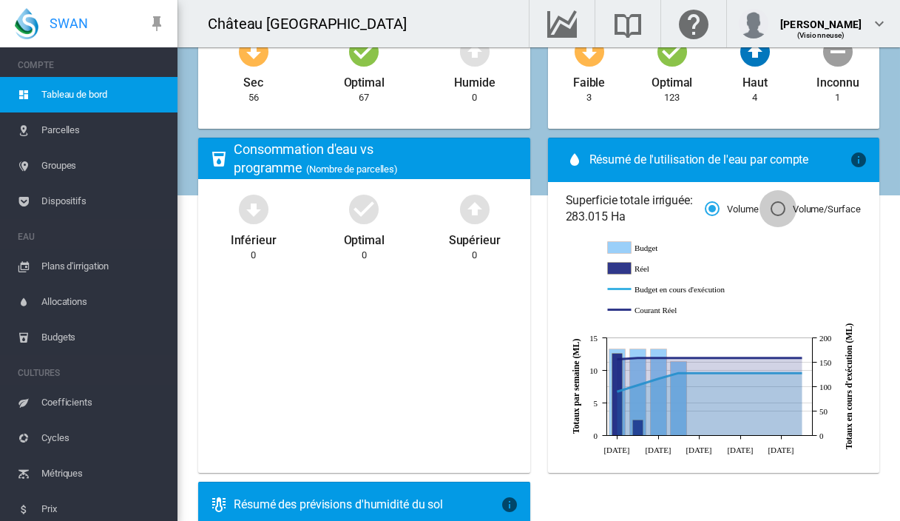
click at [779, 206] on div "Volume/Surface" at bounding box center [778, 208] width 15 height 15
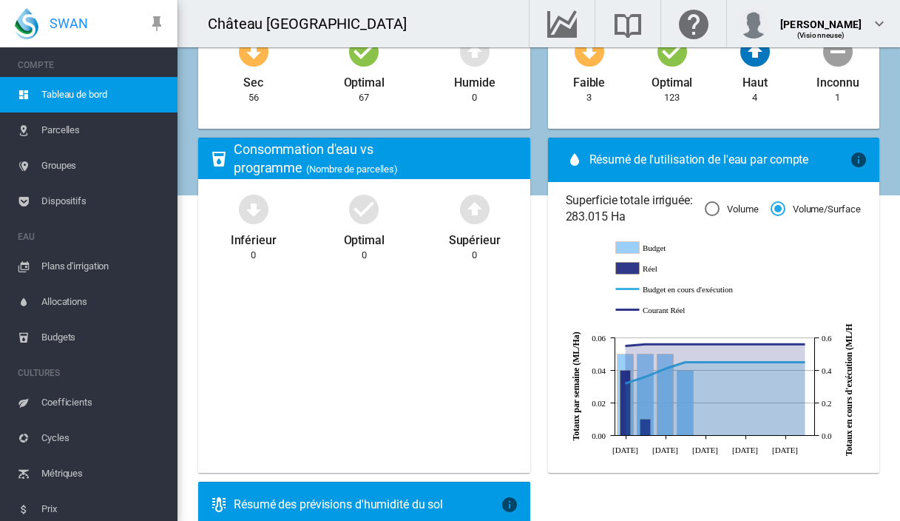
click at [705, 209] on div "Volume" at bounding box center [712, 208] width 15 height 15
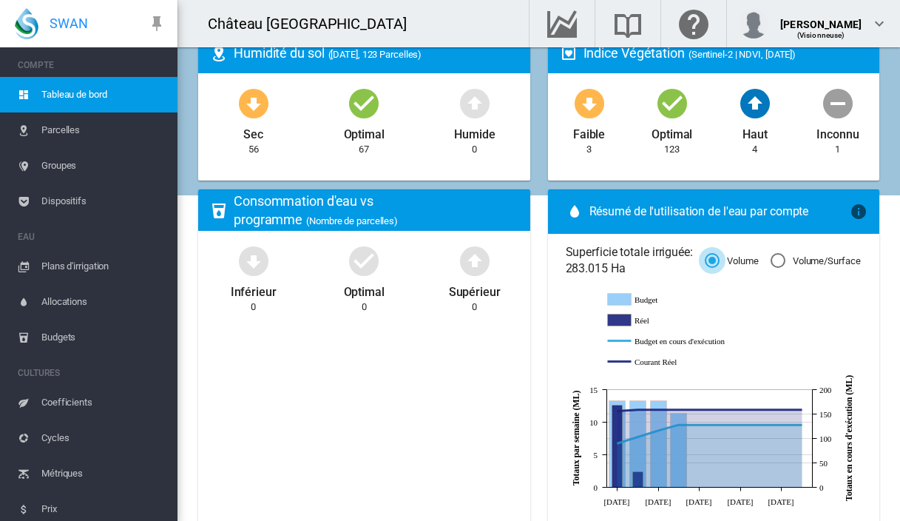
scroll to position [423, 0]
